Goal: Task Accomplishment & Management: Manage account settings

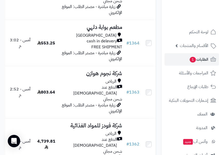
scroll to position [777, 0]
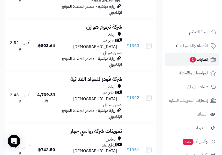
click at [196, 60] on span "الطلبات 1" at bounding box center [198, 59] width 19 height 7
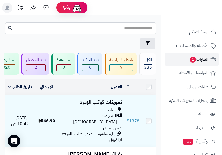
click at [201, 56] on link "الطلبات 1" at bounding box center [192, 59] width 54 height 12
